Goal: Transaction & Acquisition: Purchase product/service

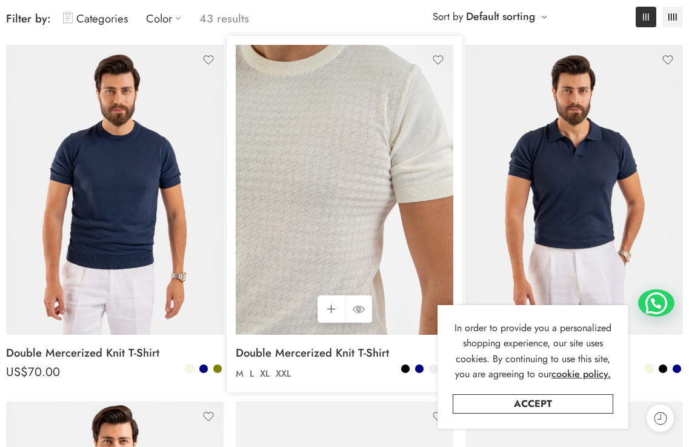
scroll to position [242, 0]
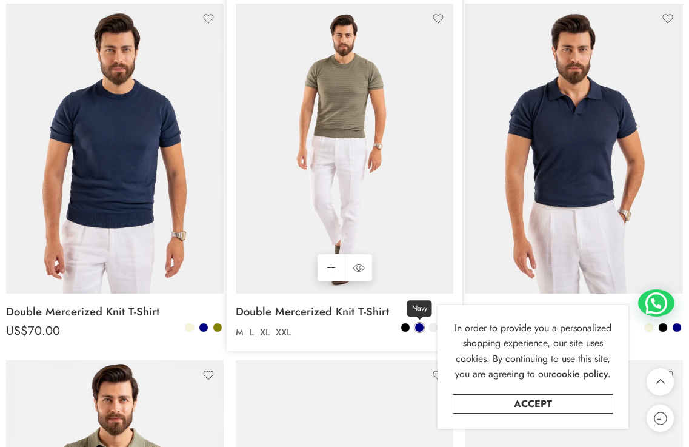
click at [421, 323] on span at bounding box center [419, 327] width 8 height 8
click at [420, 324] on span at bounding box center [419, 327] width 7 height 7
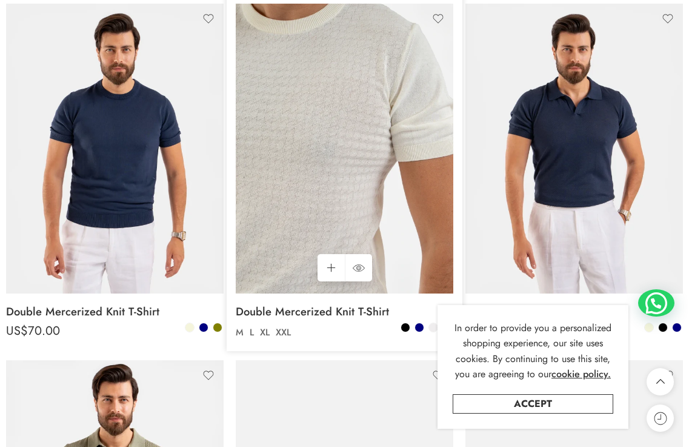
click at [356, 132] on img at bounding box center [345, 149] width 218 height 290
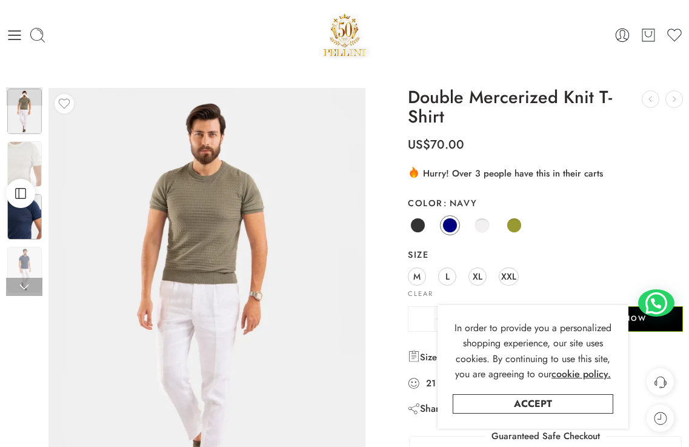
click at [25, 217] on img at bounding box center [24, 216] width 35 height 45
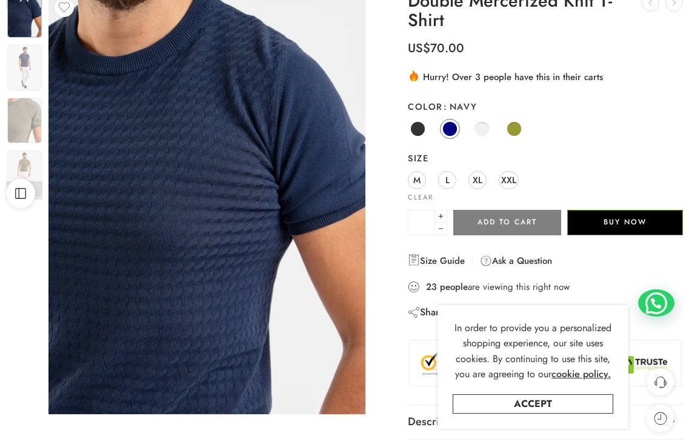
scroll to position [182, 0]
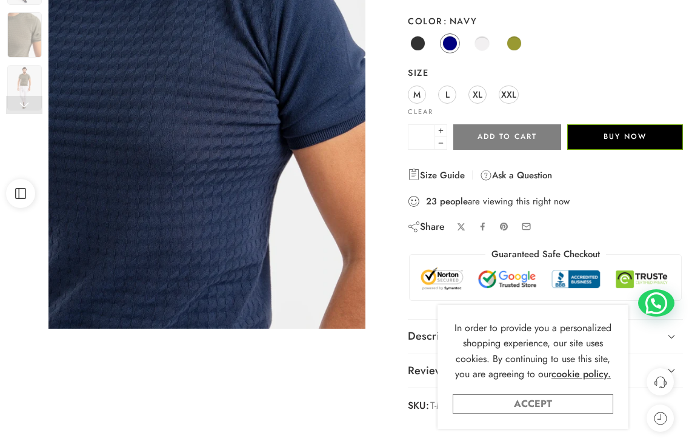
click at [590, 402] on link "Accept" at bounding box center [533, 403] width 161 height 19
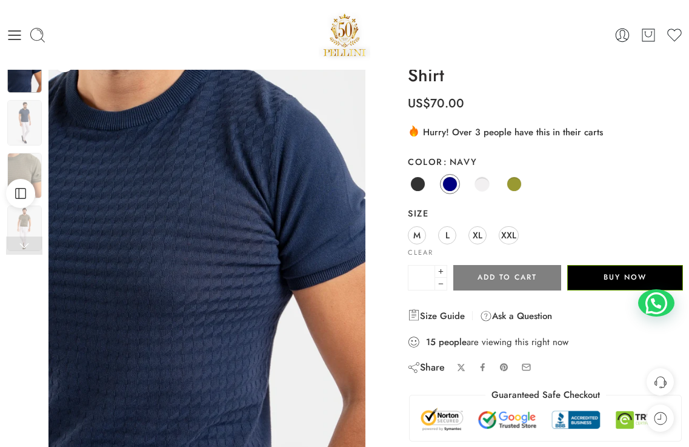
scroll to position [0, 0]
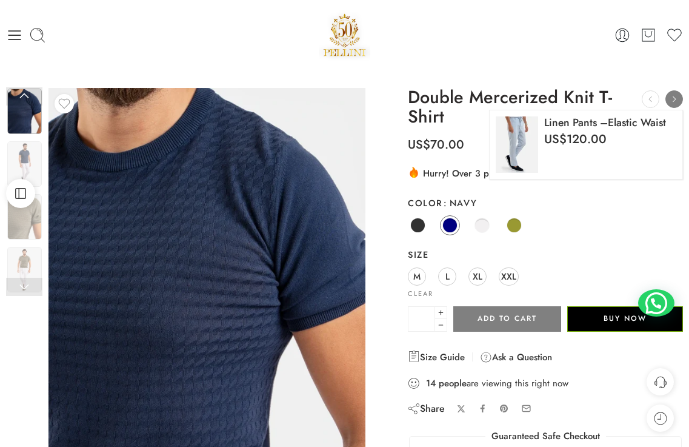
click at [673, 98] on icon at bounding box center [674, 99] width 15 height 15
